Goal: Information Seeking & Learning: Compare options

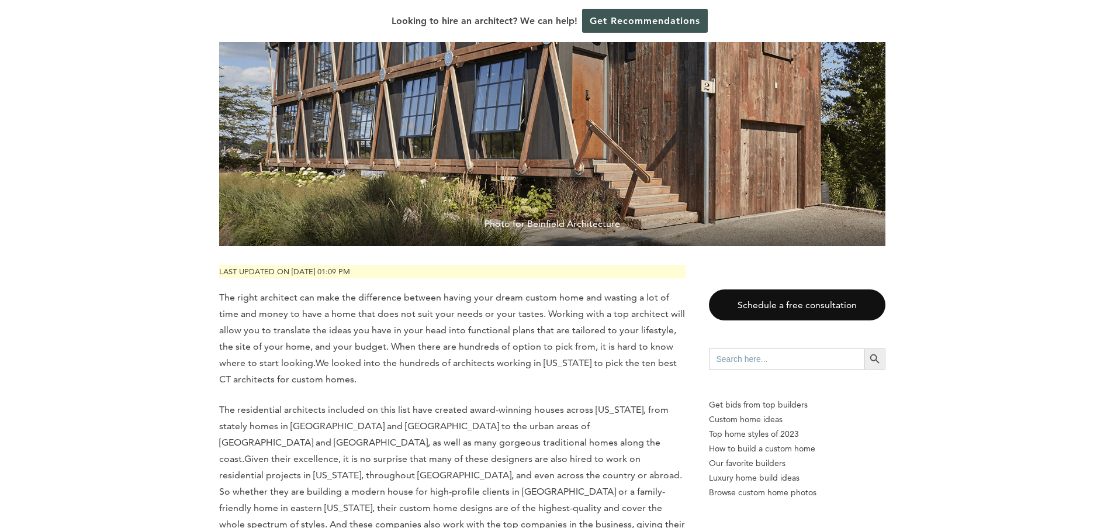
scroll to position [292, 0]
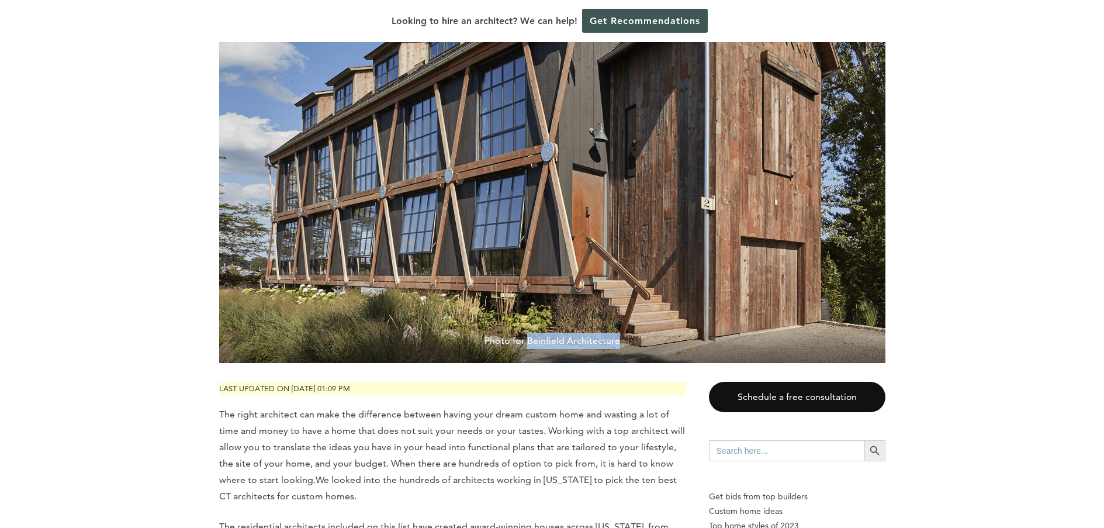
drag, startPoint x: 527, startPoint y: 340, endPoint x: 627, endPoint y: 351, distance: 100.5
click at [627, 351] on span "Photo for Beinfield Architecture" at bounding box center [552, 343] width 666 height 40
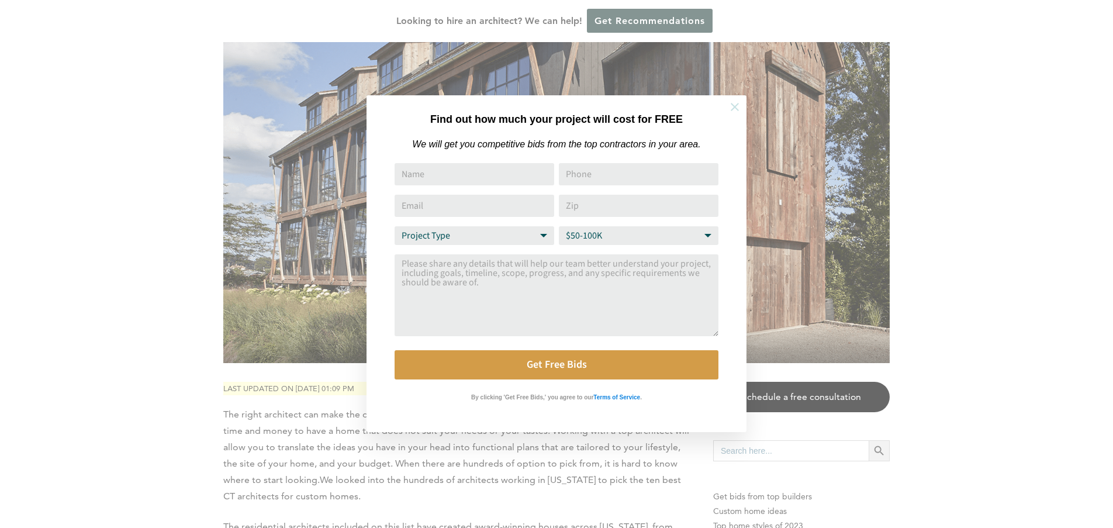
click at [735, 103] on icon at bounding box center [734, 107] width 13 height 13
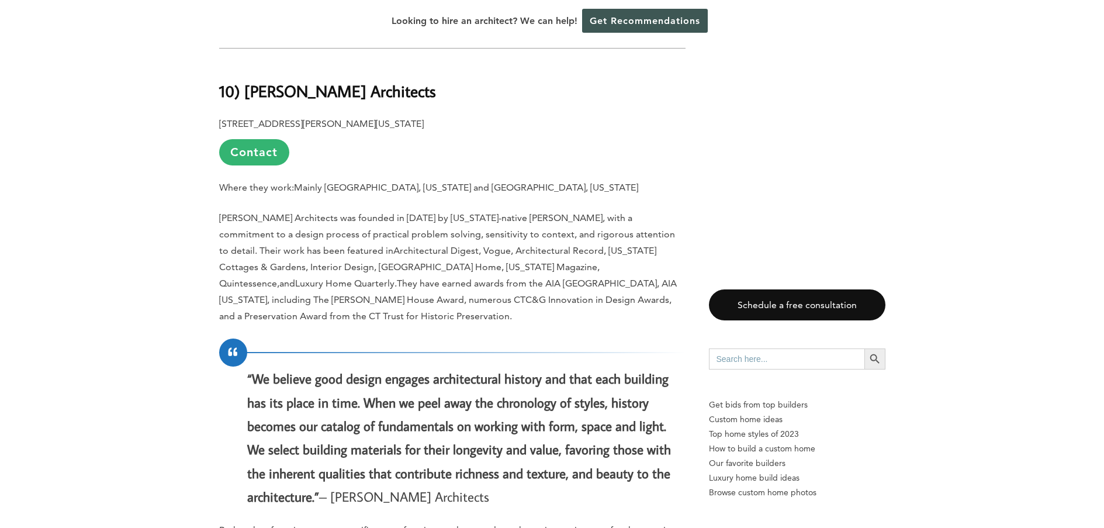
scroll to position [1225, 0]
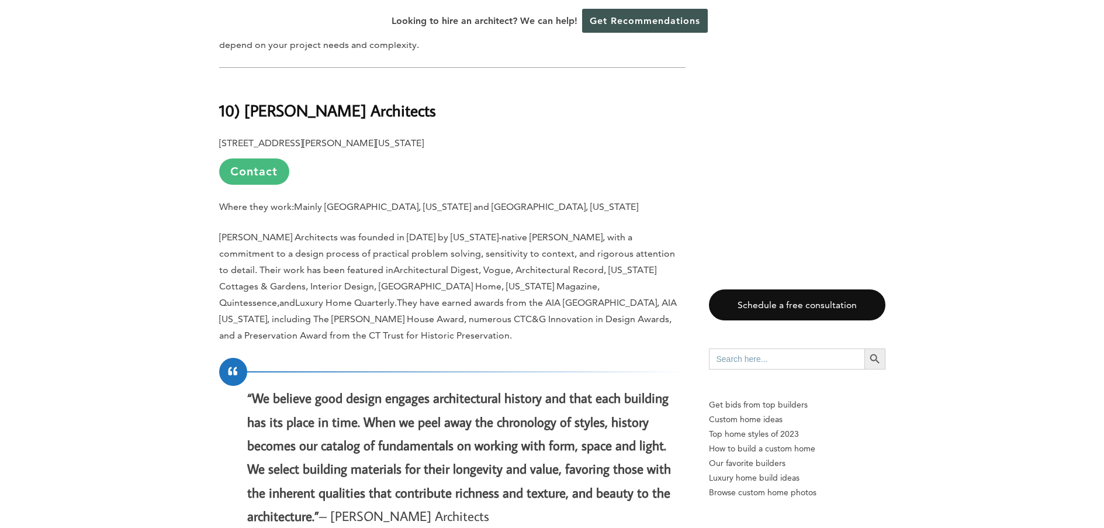
click at [257, 158] on link "Contact" at bounding box center [254, 171] width 70 height 26
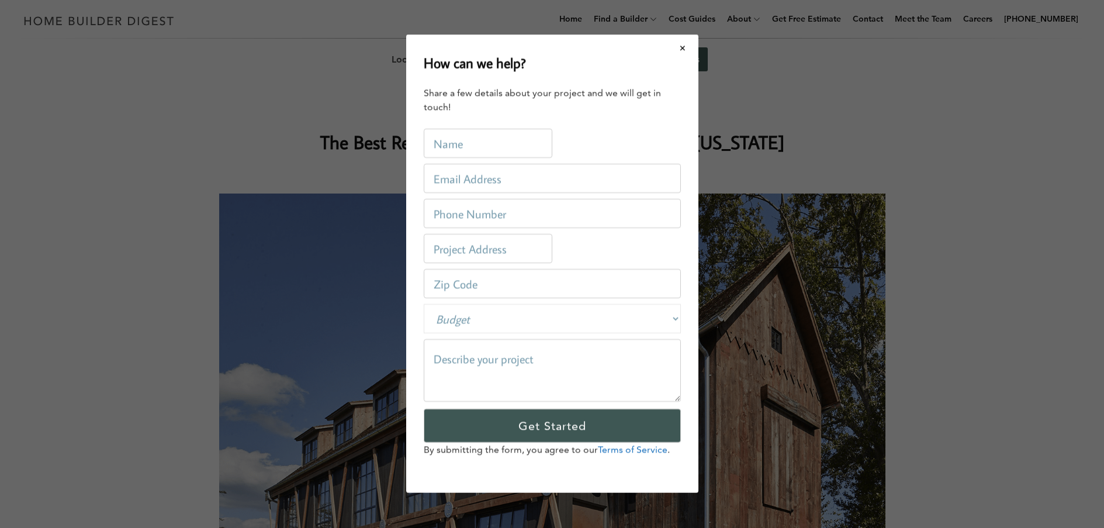
scroll to position [0, 0]
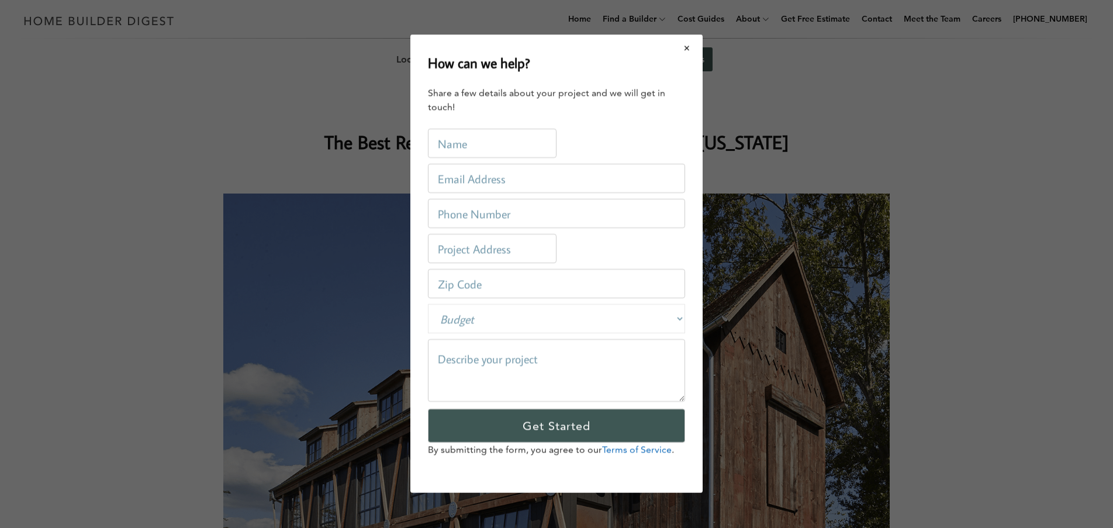
click at [689, 46] on button "Close modal" at bounding box center [687, 48] width 31 height 25
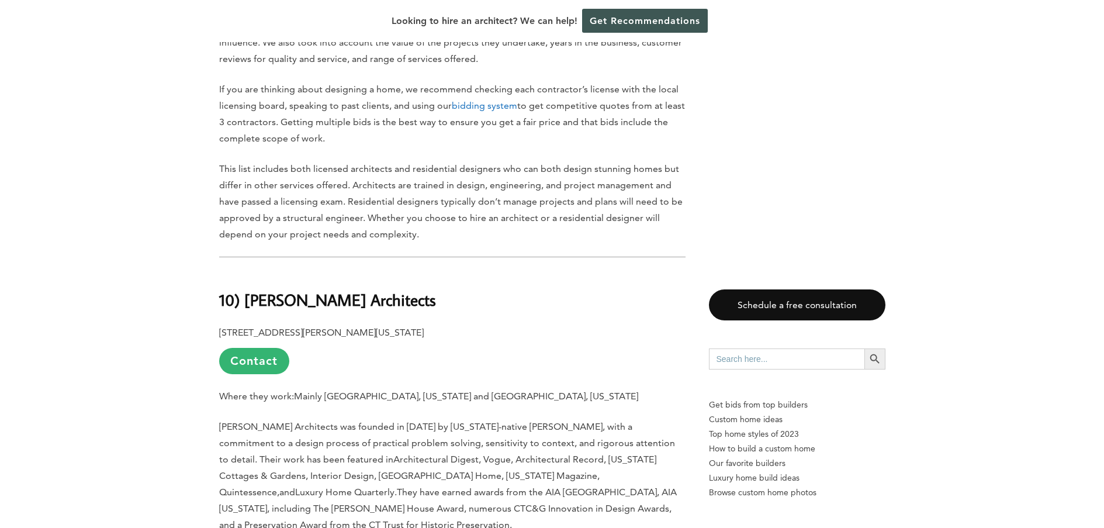
scroll to position [1169, 0]
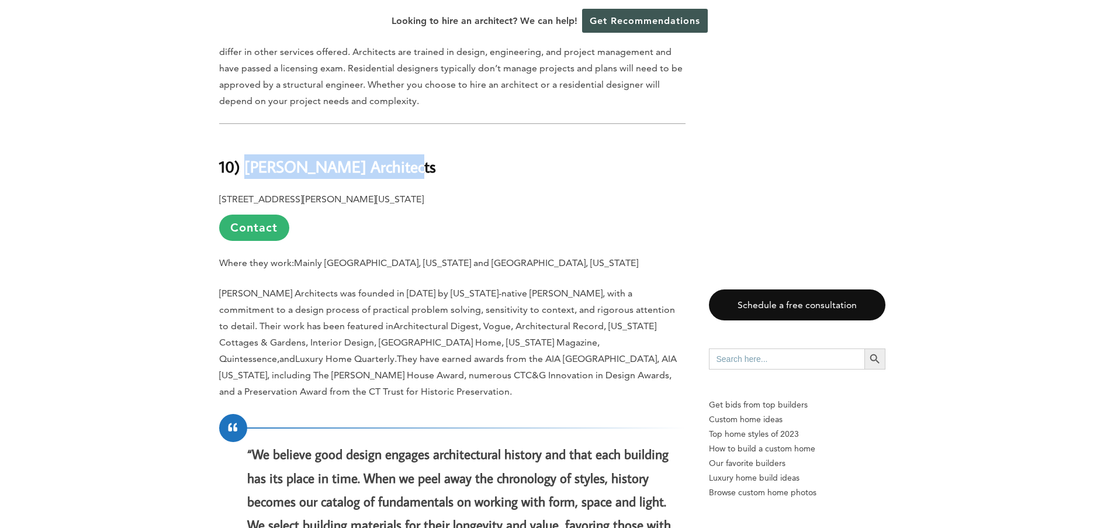
drag, startPoint x: 244, startPoint y: 151, endPoint x: 445, endPoint y: 157, distance: 200.5
click at [445, 157] on h2 "10) [PERSON_NAME] Architects" at bounding box center [452, 158] width 466 height 40
copy b "[PERSON_NAME] Architects"
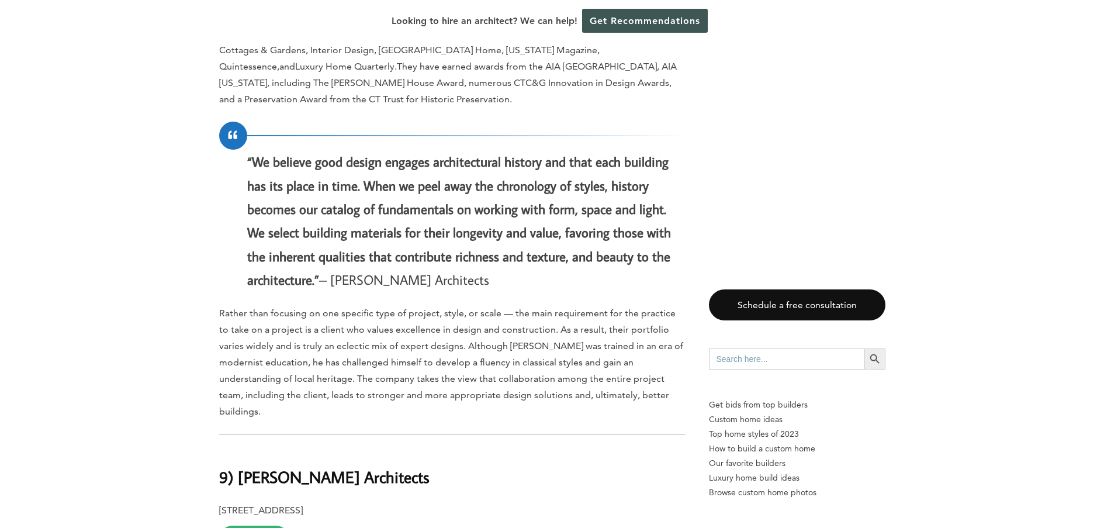
scroll to position [1695, 0]
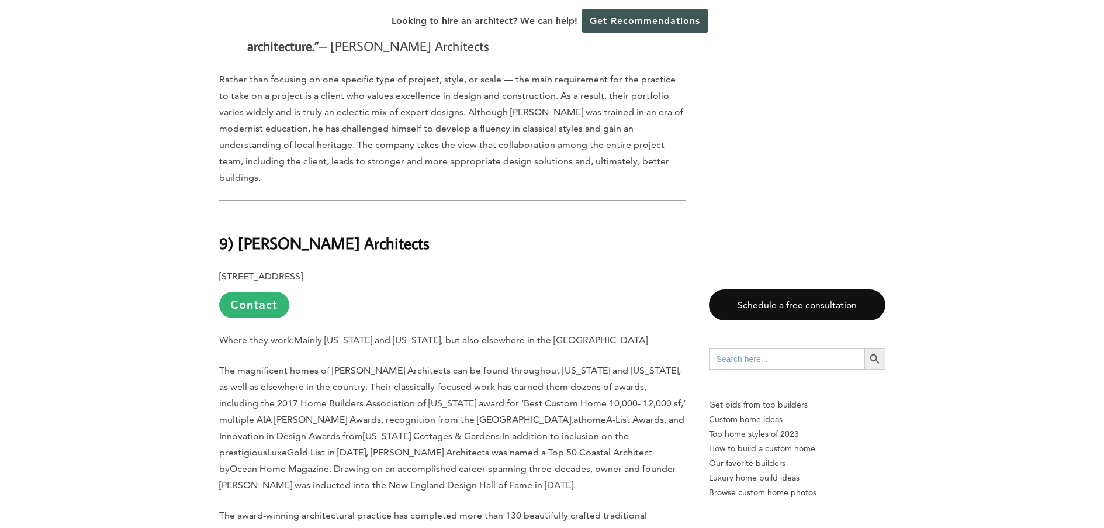
drag, startPoint x: 240, startPoint y: 207, endPoint x: 468, endPoint y: 207, distance: 227.9
click at [468, 214] on h2 "9) [PERSON_NAME] Architects" at bounding box center [452, 234] width 466 height 40
copy b "[PERSON_NAME] Architects"
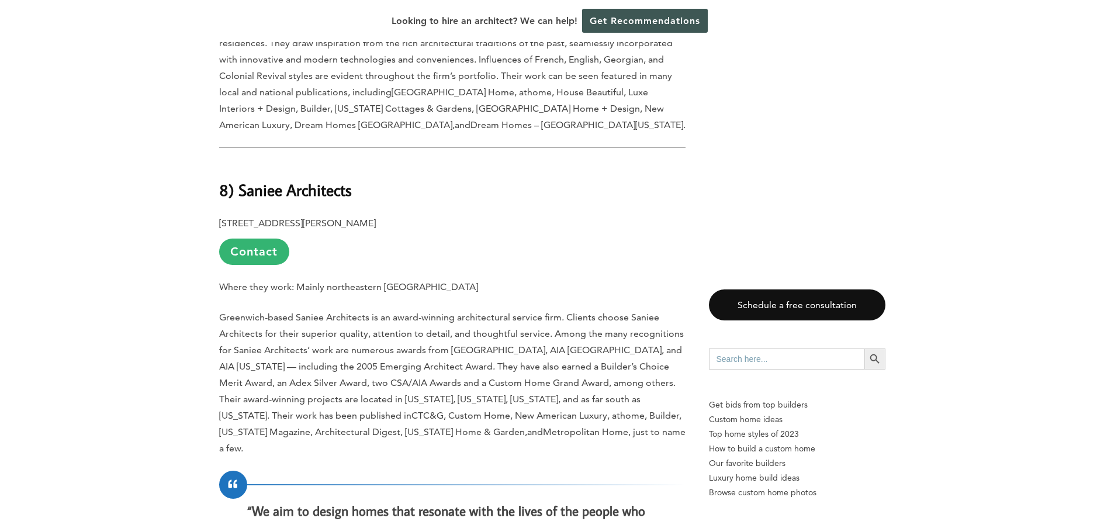
scroll to position [2221, 0]
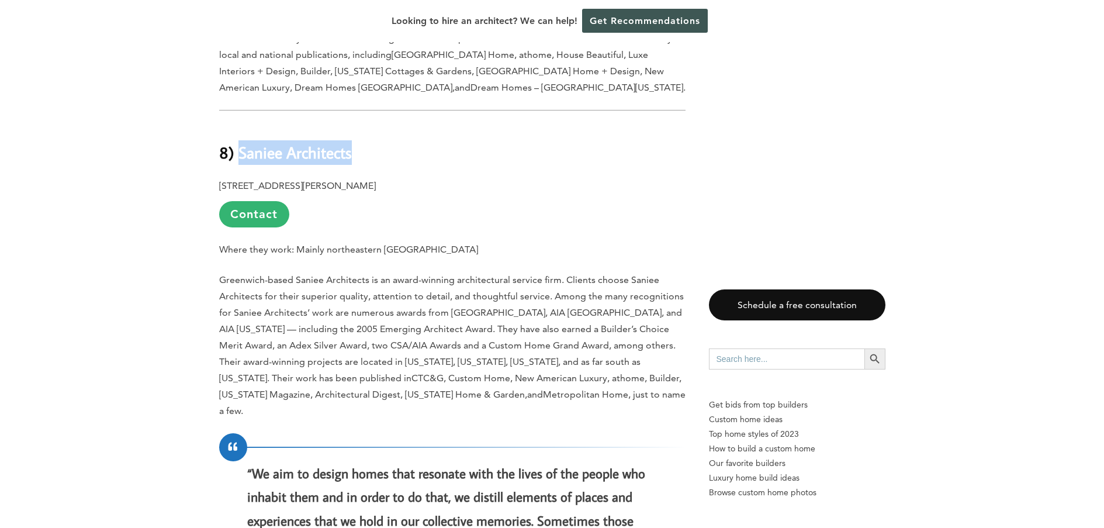
drag, startPoint x: 237, startPoint y: 118, endPoint x: 364, endPoint y: 122, distance: 126.3
click at [364, 124] on h2 "8) Saniee Architects" at bounding box center [452, 144] width 466 height 40
copy b "Saniee Architects"
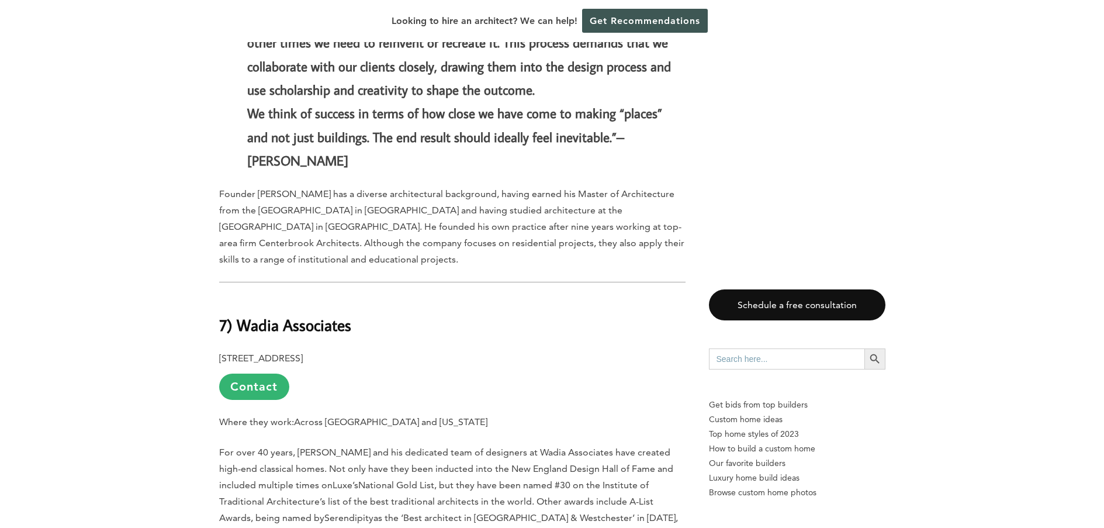
scroll to position [2747, 0]
drag, startPoint x: 361, startPoint y: 276, endPoint x: 239, endPoint y: 271, distance: 121.7
click at [239, 295] on h2 "7) Wadia Associates" at bounding box center [452, 315] width 466 height 40
copy b "Wadia Associates"
